Goal: Answer question/provide support

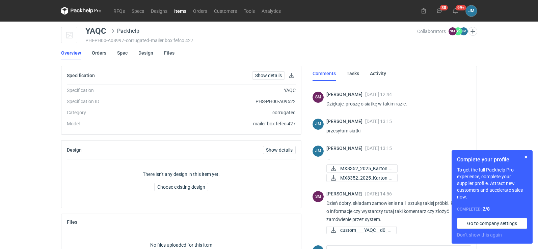
scroll to position [99, 0]
click at [528, 161] on button "button" at bounding box center [525, 157] width 8 height 8
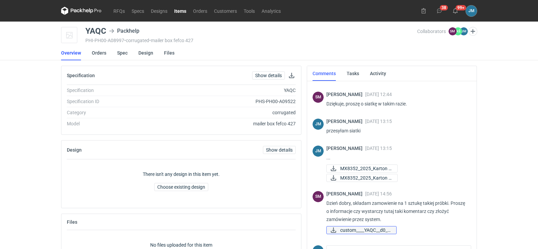
click at [371, 230] on span "custom____YAQC__d0__..." at bounding box center [365, 230] width 51 height 7
click at [355, 231] on span "custom____YAQC__d0__..." at bounding box center [365, 230] width 51 height 7
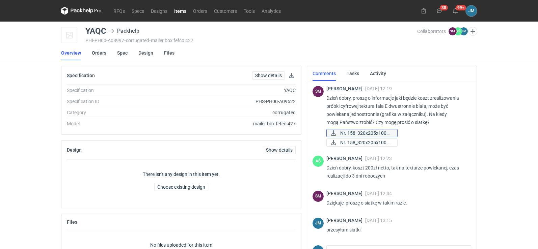
click at [351, 135] on span "Nr. 158_320x205x100m..." at bounding box center [366, 133] width 52 height 7
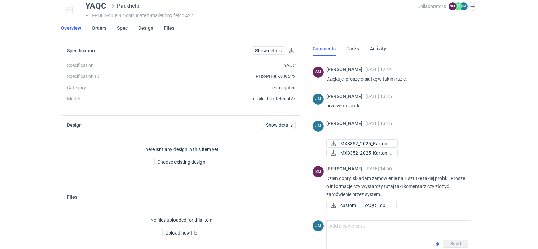
scroll to position [38, 0]
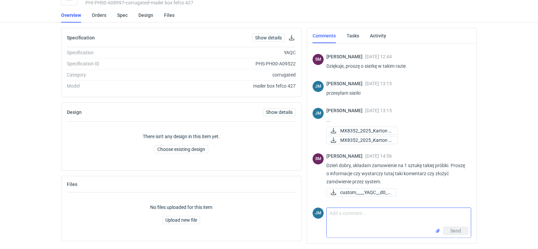
click at [344, 219] on textarea "Comment message" at bounding box center [398, 217] width 144 height 19
drag, startPoint x: 348, startPoint y: 222, endPoint x: 327, endPoint y: 209, distance: 24.3
click at [327, 209] on textarea "Dzień dobry, [PERSON_NAME] proszę złożyć zamówienie przez system" at bounding box center [398, 217] width 144 height 19
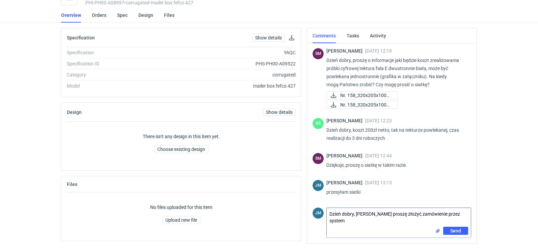
scroll to position [99, 0]
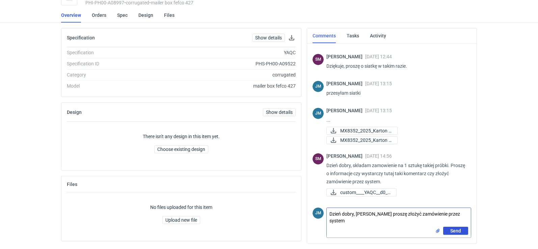
type textarea "Dzień dobry, [PERSON_NAME] proszę złożyć zamówienie przez system"
click at [447, 230] on button "Send" at bounding box center [455, 231] width 25 height 8
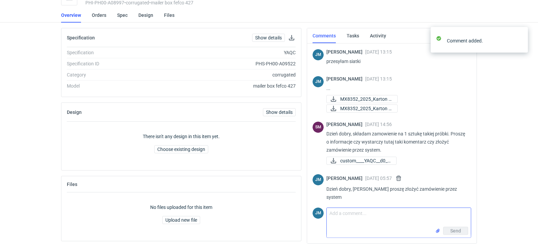
scroll to position [137, 0]
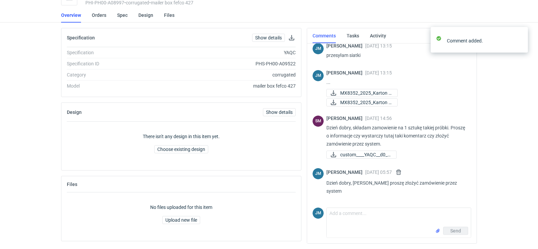
click at [15, 142] on div "RFQs Specs Designs Items Orders Customers Tools Analytics 38 99+ [PERSON_NAME] …" at bounding box center [269, 86] width 538 height 249
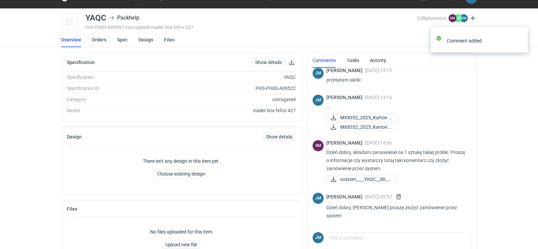
scroll to position [0, 0]
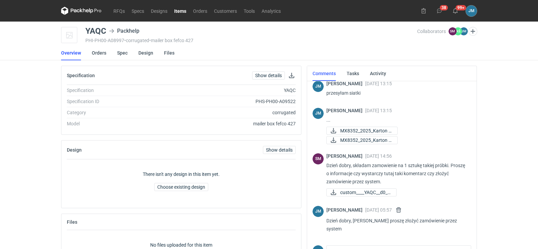
click at [74, 10] on icon at bounding box center [81, 11] width 40 height 8
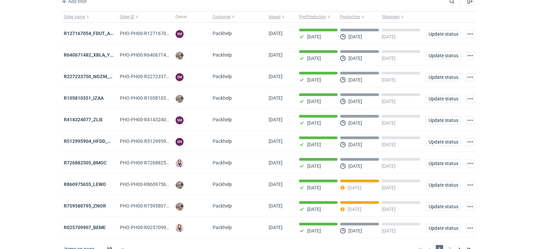
scroll to position [55, 0]
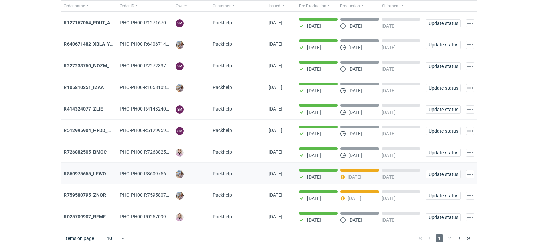
click at [103, 174] on strong "R860975655_LEWO" at bounding box center [85, 173] width 42 height 5
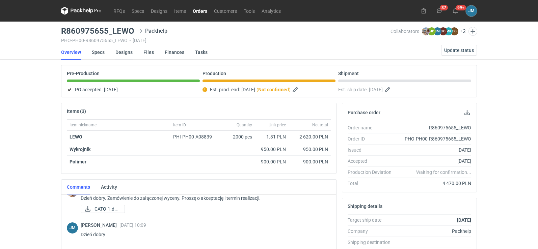
click at [121, 54] on link "Designs" at bounding box center [123, 52] width 17 height 15
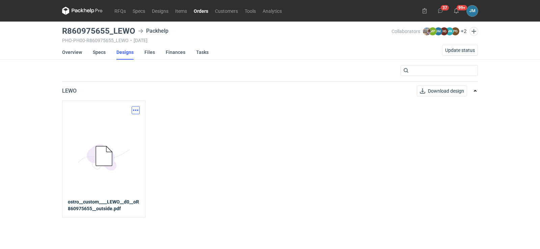
click at [134, 113] on button "button" at bounding box center [136, 110] width 8 height 8
click at [0, 108] on div "RFQs Specs Designs Items Orders Customers Tools Analytics 37 99+ [PERSON_NAME] …" at bounding box center [270, 124] width 540 height 249
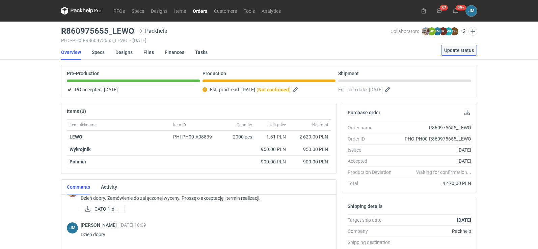
click at [469, 51] on span "Update status" at bounding box center [459, 50] width 30 height 5
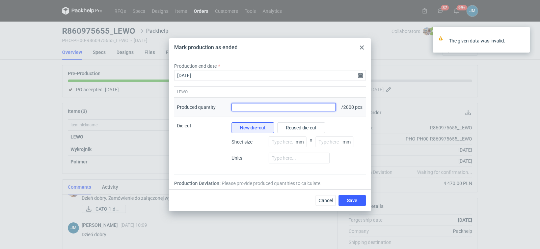
click at [315, 108] on input "Produced quantity" at bounding box center [283, 107] width 104 height 8
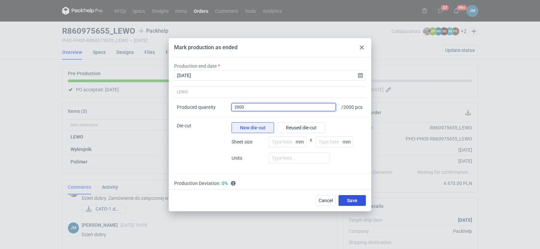
type input "2000"
click at [340, 200] on button "Save" at bounding box center [351, 200] width 27 height 11
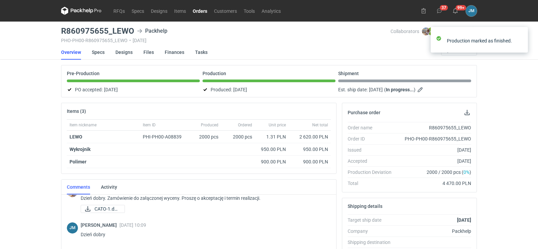
scroll to position [135, 0]
